Goal: Information Seeking & Learning: Check status

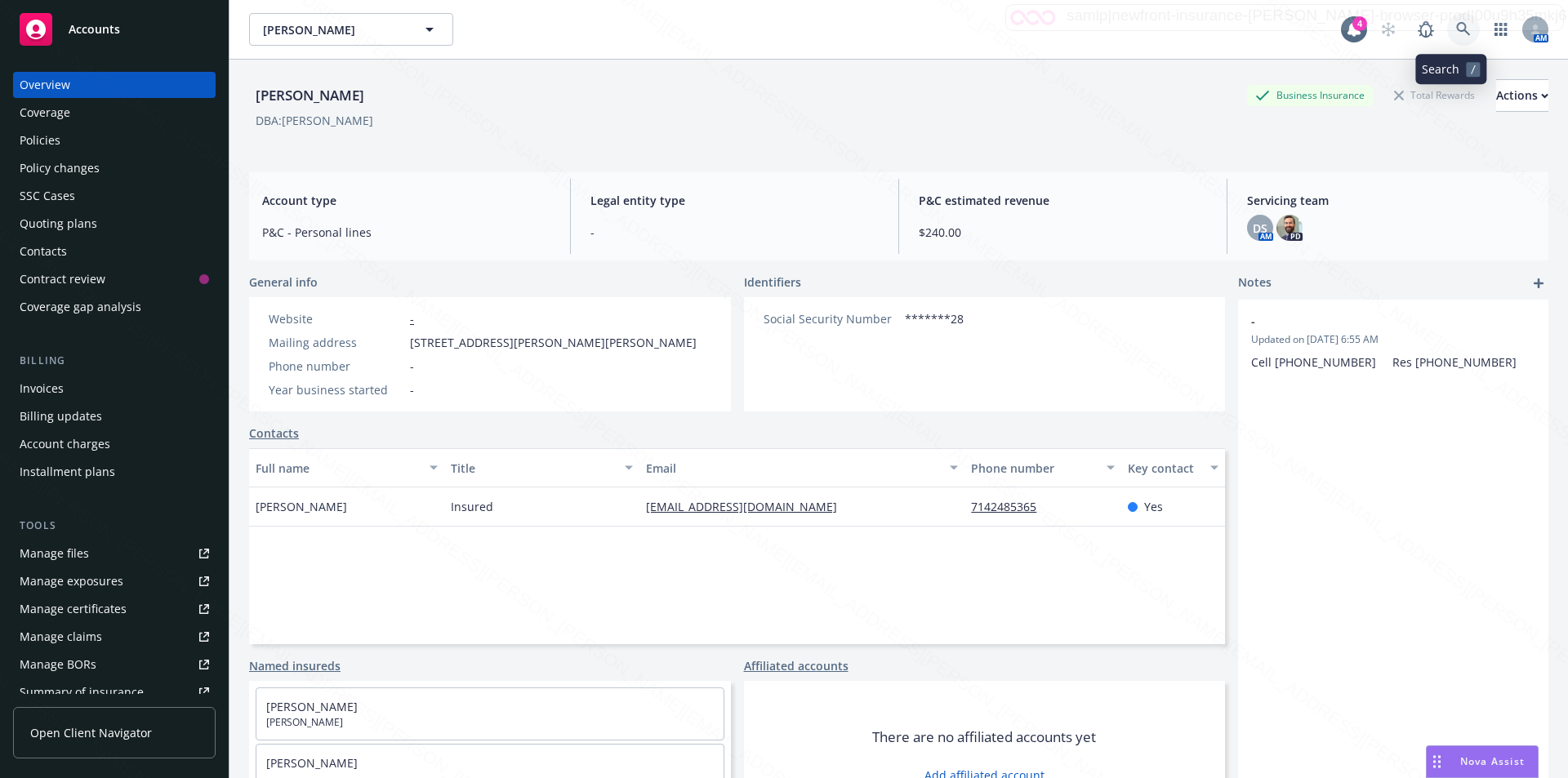
click at [1456, 22] on icon at bounding box center [1463, 29] width 14 height 14
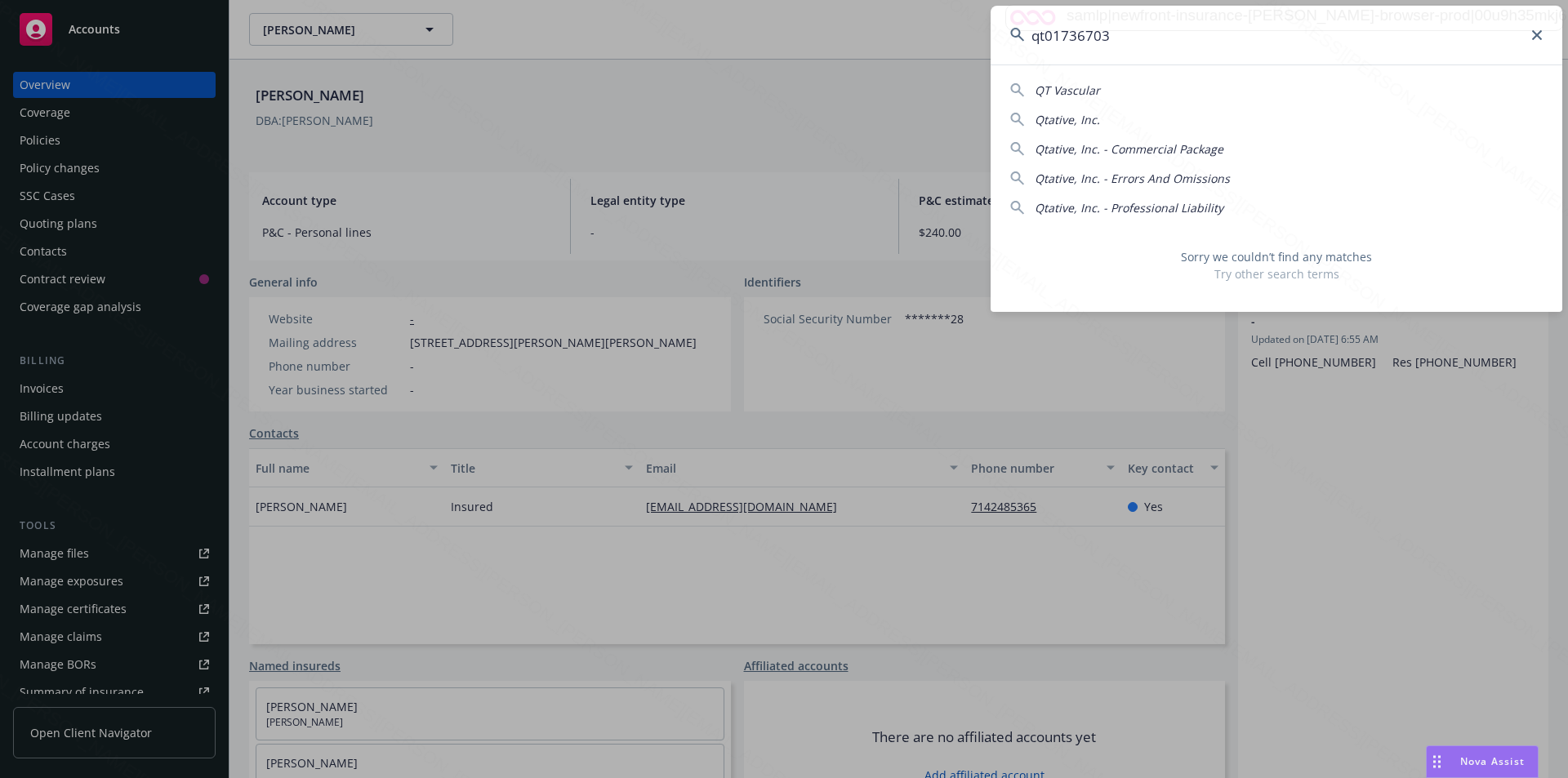
drag, startPoint x: 1136, startPoint y: 41, endPoint x: 991, endPoint y: 36, distance: 145.1
click at [991, 35] on input "qt01736703" at bounding box center [1276, 35] width 572 height 58
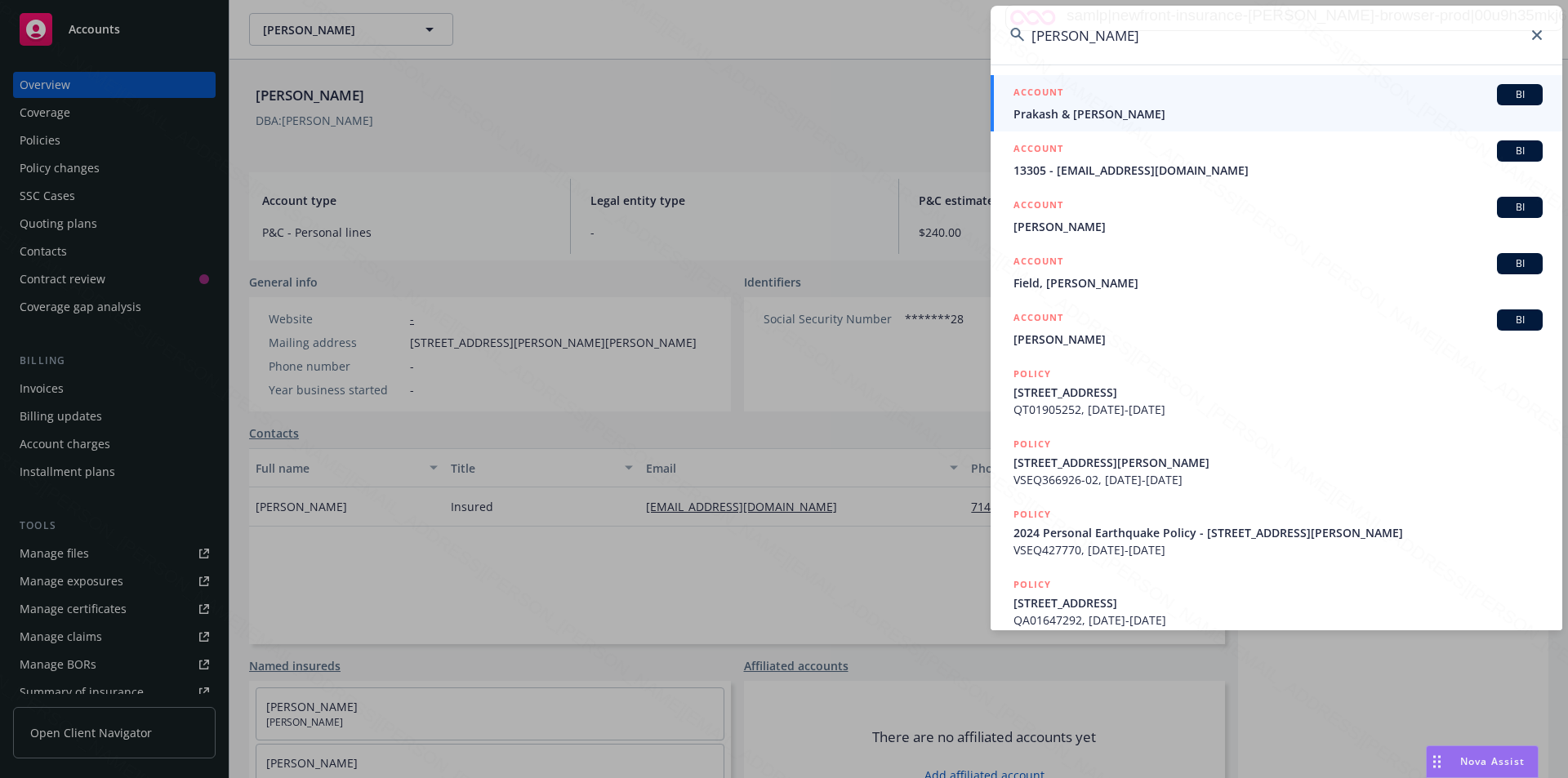
type input "[PERSON_NAME]"
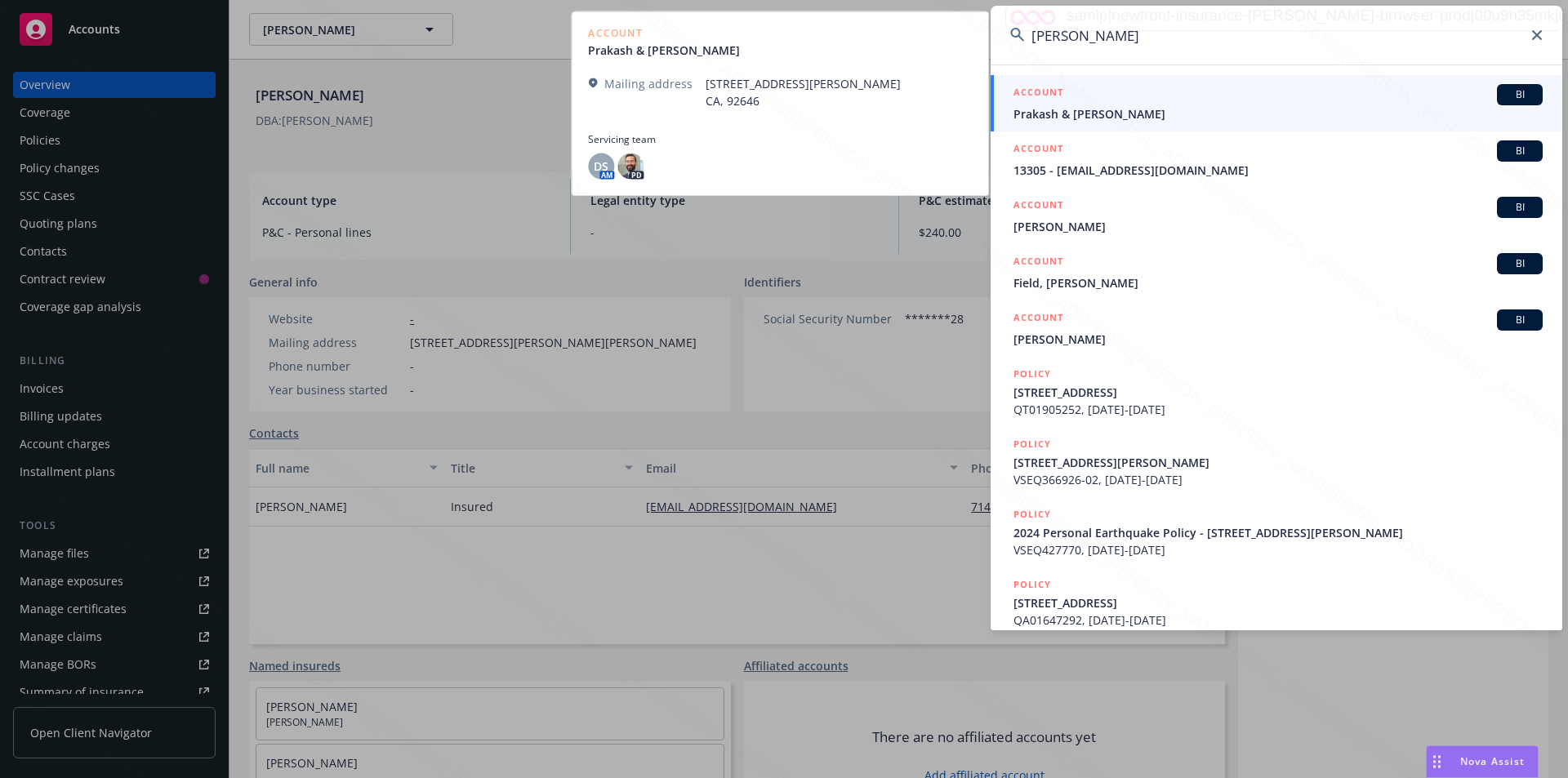
click at [1048, 112] on span "Prakash & [PERSON_NAME]" at bounding box center [1277, 113] width 529 height 17
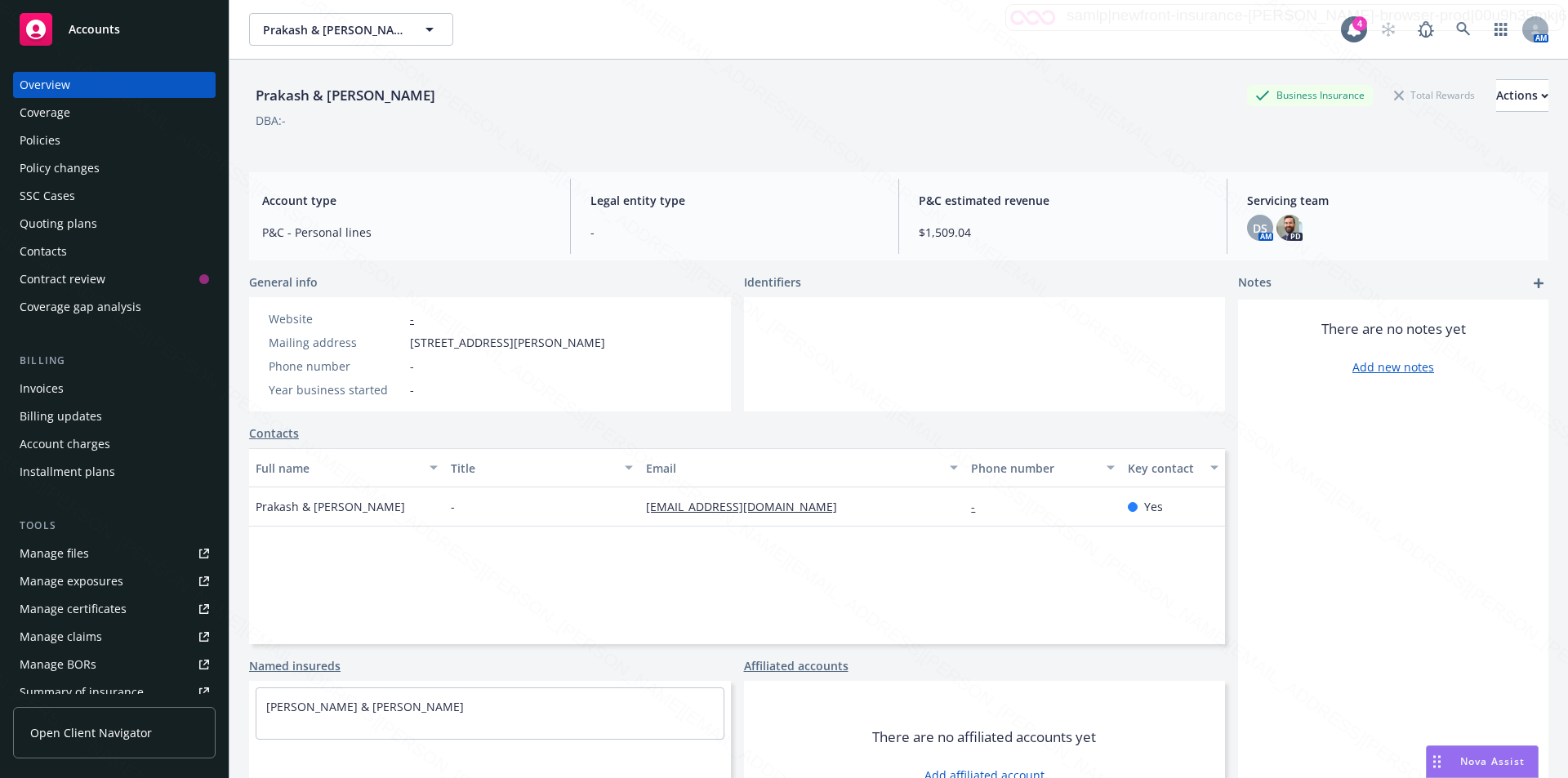
click at [47, 141] on div "Policies" at bounding box center [40, 140] width 41 height 26
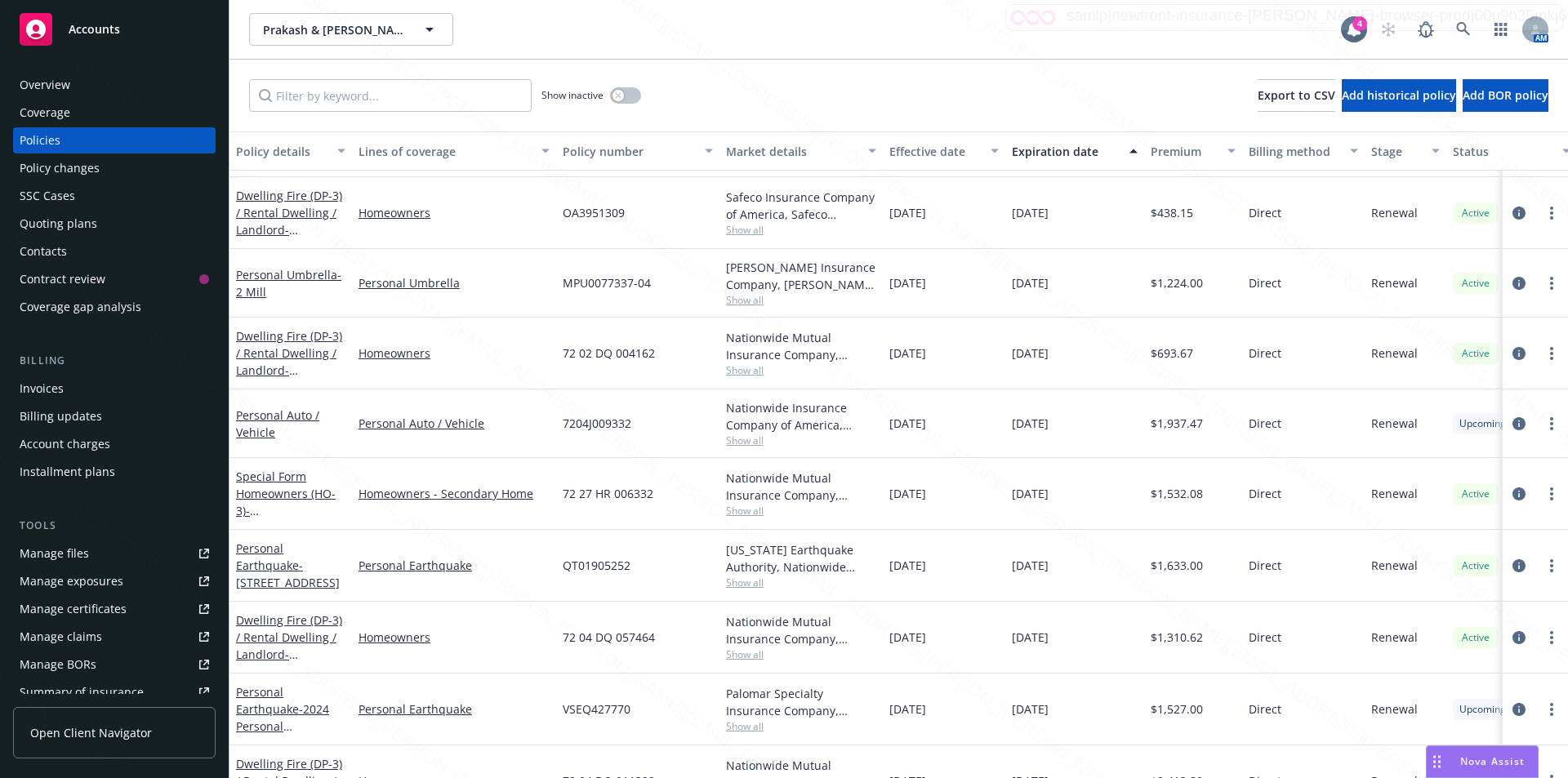
scroll to position [408, 0]
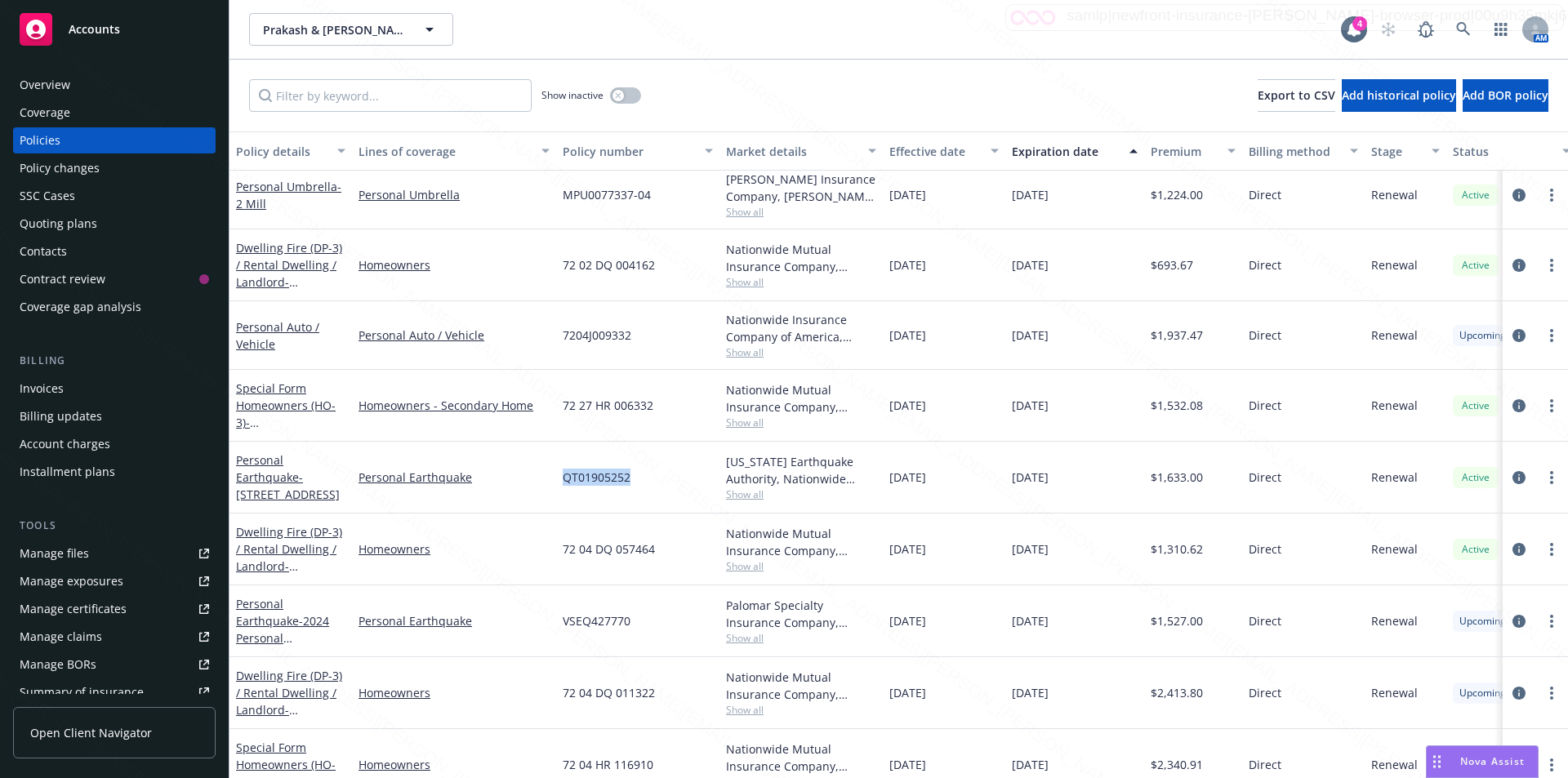
drag, startPoint x: 634, startPoint y: 478, endPoint x: 555, endPoint y: 472, distance: 79.2
click at [555, 472] on div "Personal Earthquake - 22201 [GEOGRAPHIC_DATA] Personal Earthquake QT01905252 [U…" at bounding box center [1017, 477] width 1576 height 72
click at [734, 97] on div "Show inactive Export to CSV Add historical policy Add BOR policy" at bounding box center [899, 95] width 1338 height 72
click at [662, 487] on div "QT01905252" at bounding box center [637, 477] width 163 height 72
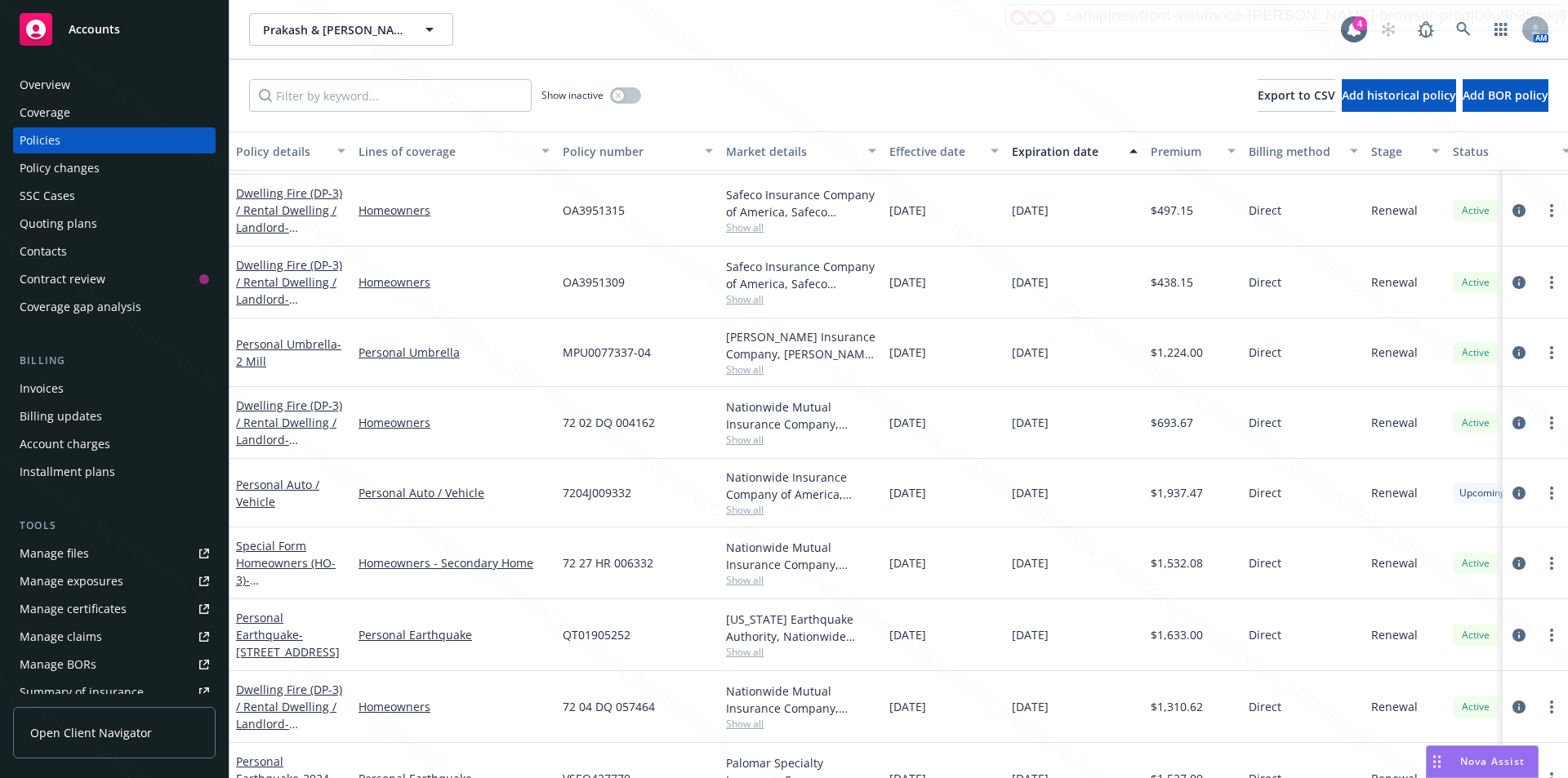
scroll to position [117, 0]
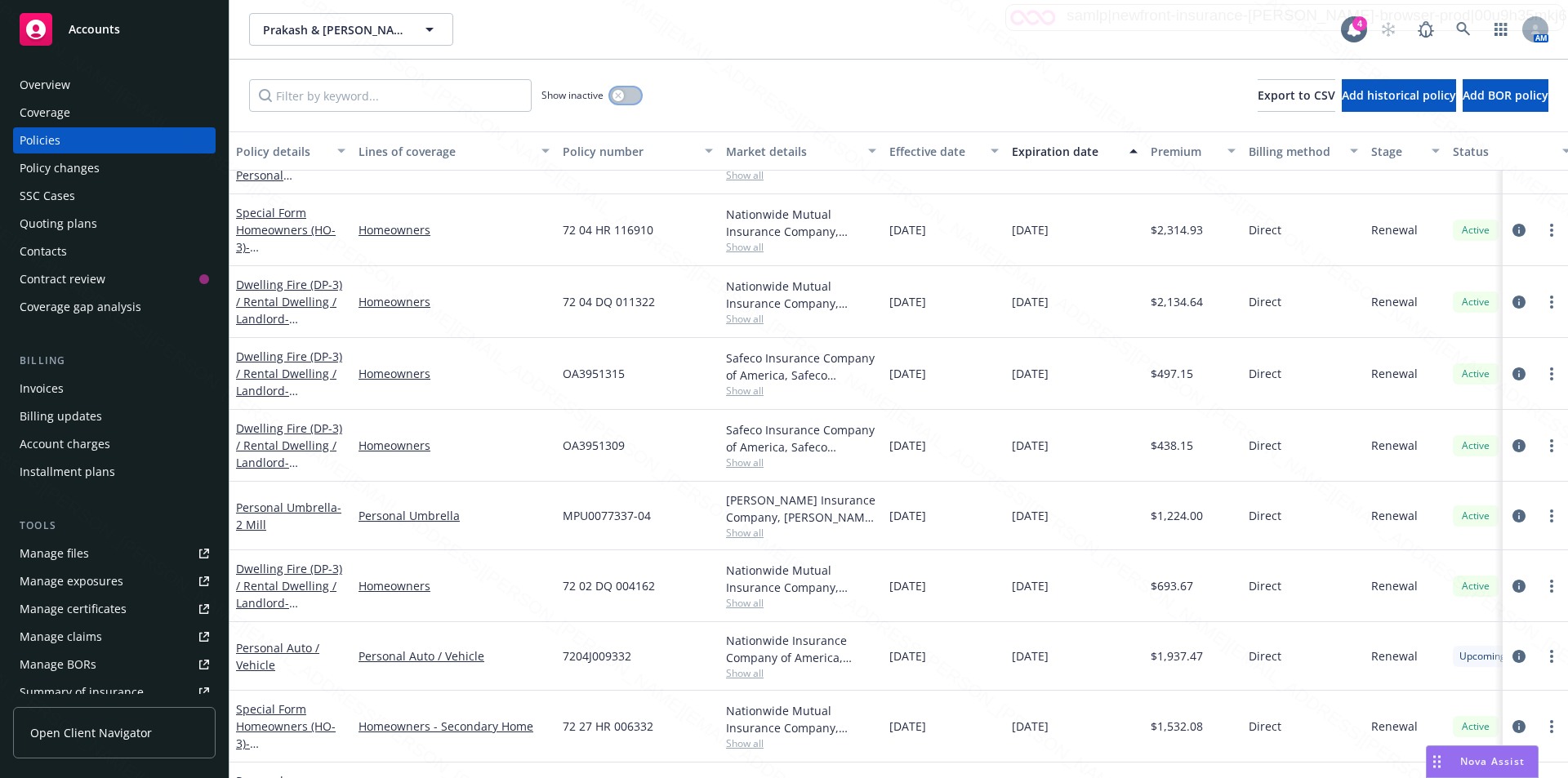
click at [629, 95] on button "button" at bounding box center [625, 95] width 31 height 16
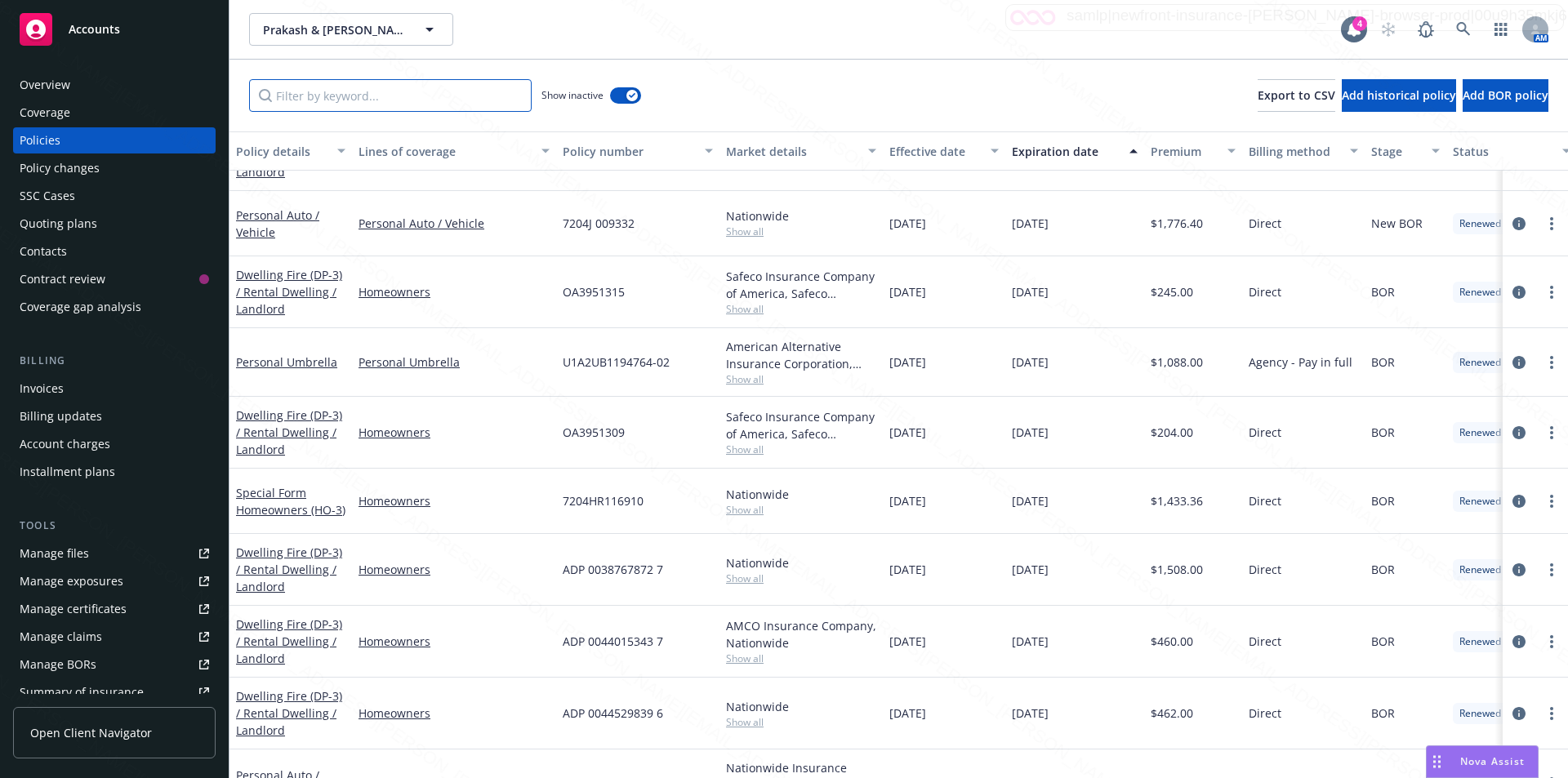
paste input "qt01736703"
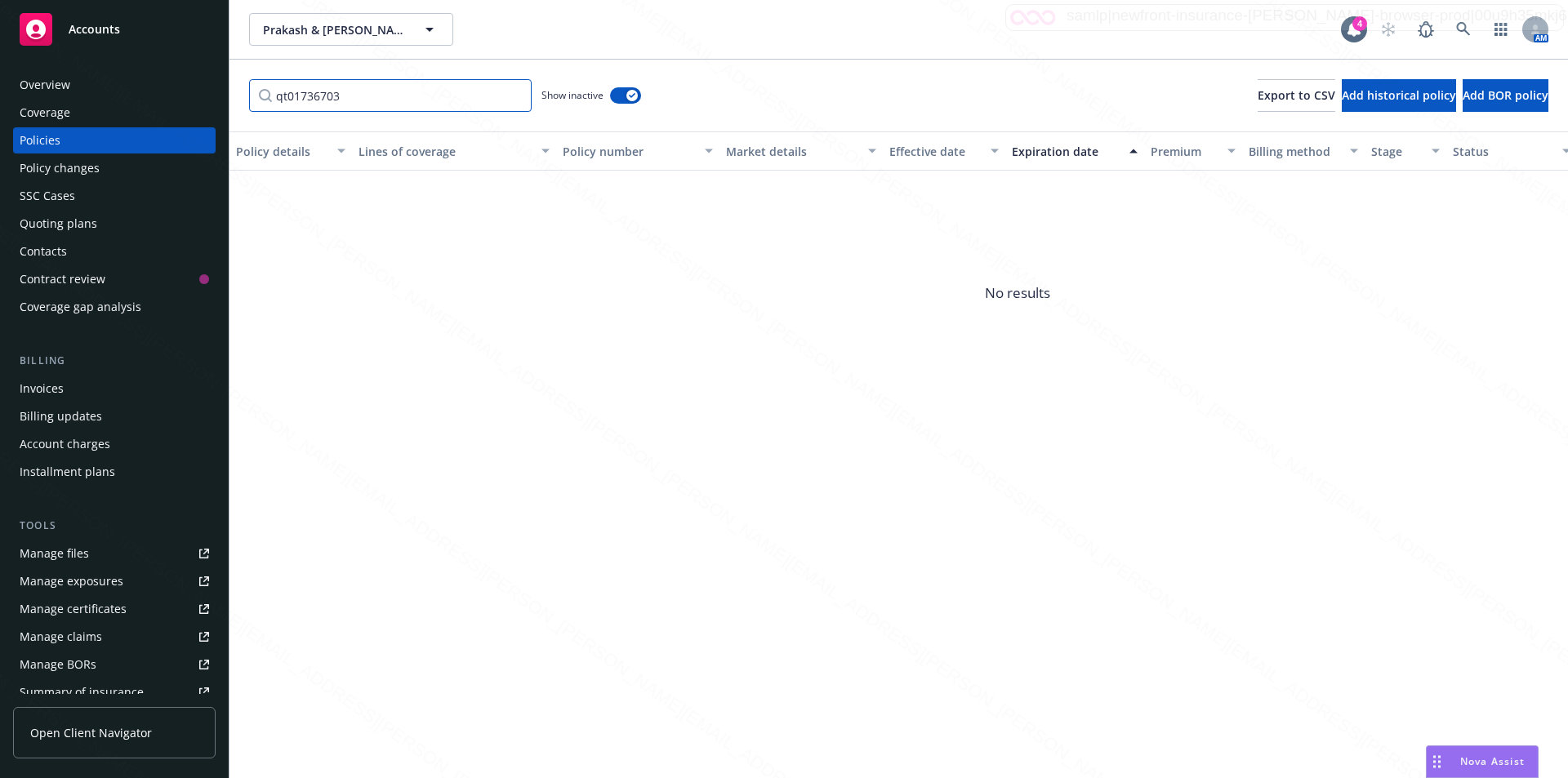
drag, startPoint x: 350, startPoint y: 93, endPoint x: 252, endPoint y: 95, distance: 98.0
click at [252, 95] on input "qt01736703" at bounding box center [391, 95] width 283 height 33
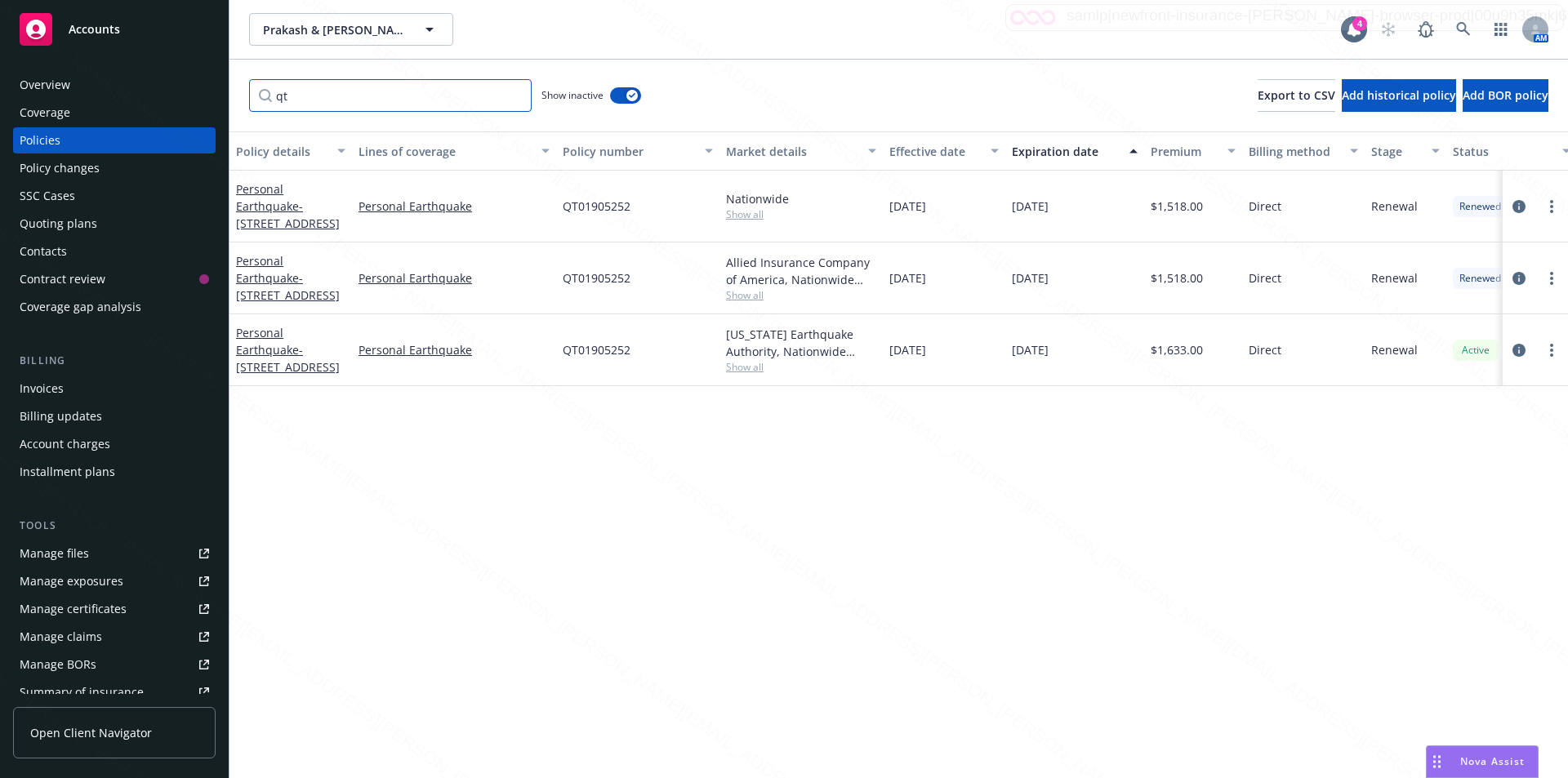
type input "qt"
click at [695, 48] on div "Prakash & [PERSON_NAME] Prakash & [PERSON_NAME] 4 AM" at bounding box center [899, 29] width 1338 height 58
